Goal: Task Accomplishment & Management: Use online tool/utility

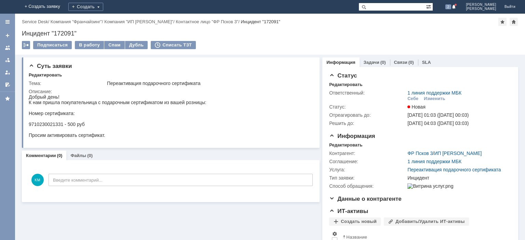
click at [62, 33] on div "Инцидент "172091"" at bounding box center [270, 33] width 497 height 7
copy div "172091"
click at [88, 43] on div "В работу" at bounding box center [89, 45] width 29 height 8
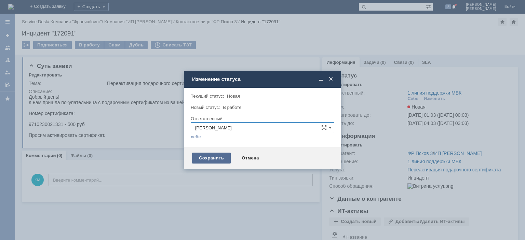
click at [200, 158] on div "Сохранить" at bounding box center [211, 158] width 39 height 11
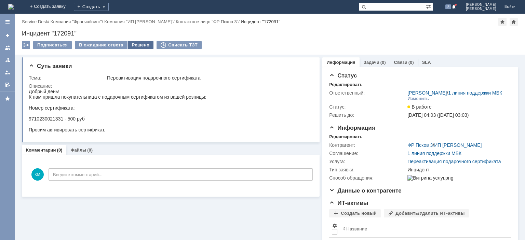
click at [134, 46] on div "Решено" at bounding box center [141, 45] width 26 height 8
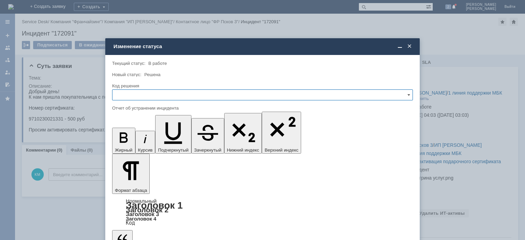
click at [139, 91] on input "text" at bounding box center [262, 95] width 301 height 11
click at [132, 137] on div "Решено" at bounding box center [263, 141] width 300 height 11
type input "Решено"
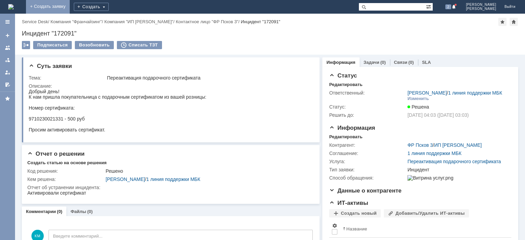
click at [70, 6] on link "+ Создать заявку" at bounding box center [48, 7] width 44 height 14
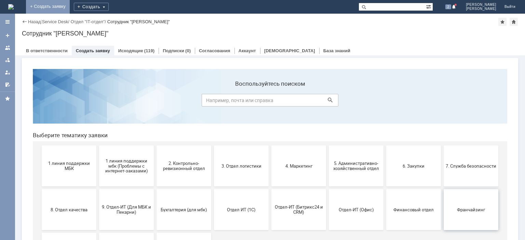
click at [474, 202] on button "Франчайзинг" at bounding box center [471, 209] width 55 height 41
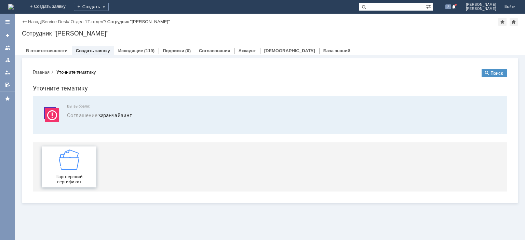
click at [74, 160] on img at bounding box center [69, 160] width 21 height 21
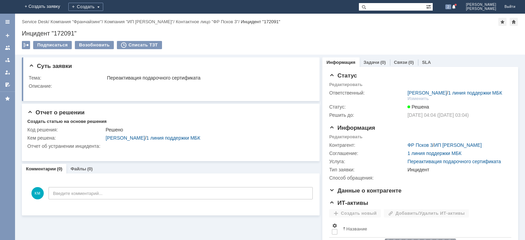
click at [63, 34] on div "Инцидент "172091"" at bounding box center [270, 33] width 497 height 7
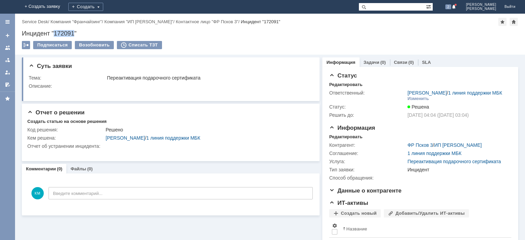
click at [63, 34] on div "Инцидент "172091"" at bounding box center [270, 33] width 497 height 7
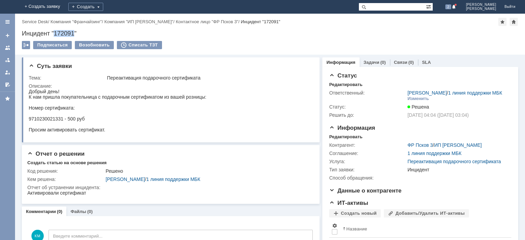
copy div "172091"
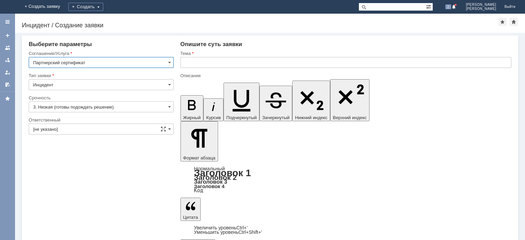
click at [226, 56] on div "Тема" at bounding box center [346, 54] width 331 height 6
click at [225, 62] on input "text" at bounding box center [346, 62] width 331 height 11
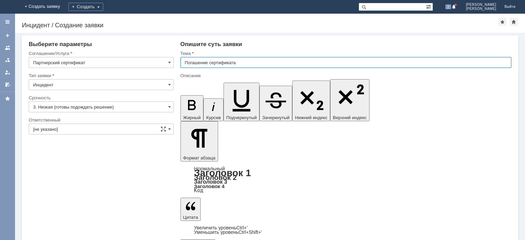
type input "Погашение сертификата"
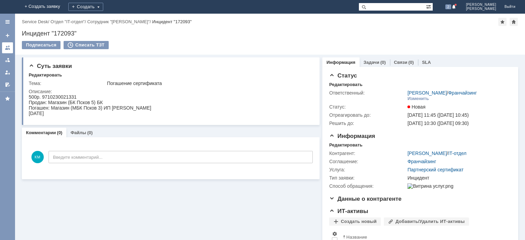
click at [10, 48] on div at bounding box center [7, 47] width 5 height 5
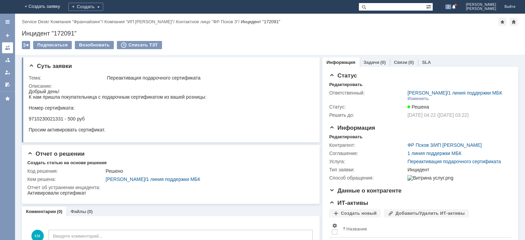
click at [10, 49] on div at bounding box center [7, 47] width 5 height 5
